Goal: Task Accomplishment & Management: Complete application form

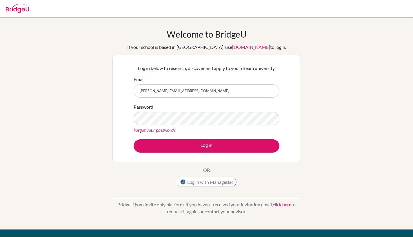
type input "[PERSON_NAME][EMAIL_ADDRESS][DOMAIN_NAME]"
click at [206, 146] on button "Log in" at bounding box center [206, 146] width 146 height 13
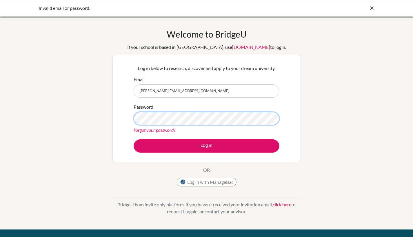
click at [206, 146] on button "Log in" at bounding box center [206, 146] width 146 height 13
click at [202, 96] on input "shawn.samsonraj@gmail.com" at bounding box center [206, 91] width 146 height 13
drag, startPoint x: 200, startPoint y: 90, endPoint x: 79, endPoint y: 92, distance: 120.2
click at [79, 92] on div "Welcome to BridgeU If your school is based in China, use app.bridge-u.com.cn to…" at bounding box center [206, 123] width 413 height 189
type input "[PERSON_NAME][EMAIL_ADDRESS][DOMAIN_NAME]"
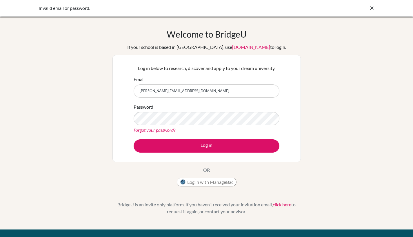
click at [206, 146] on button "Log in" at bounding box center [206, 146] width 146 height 13
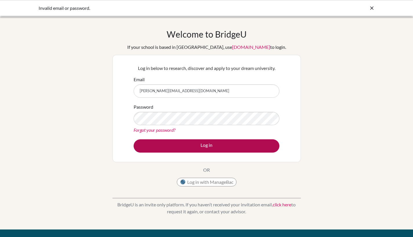
click at [177, 141] on button "Log in" at bounding box center [206, 146] width 146 height 13
